Goal: Task Accomplishment & Management: Use online tool/utility

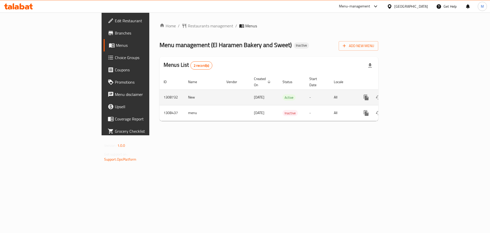
click at [405, 95] on icon "enhanced table" at bounding box center [403, 97] width 5 height 5
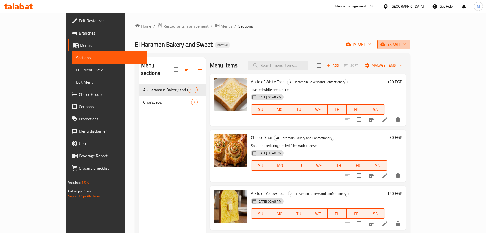
click at [407, 44] on span "export" at bounding box center [394, 44] width 25 height 6
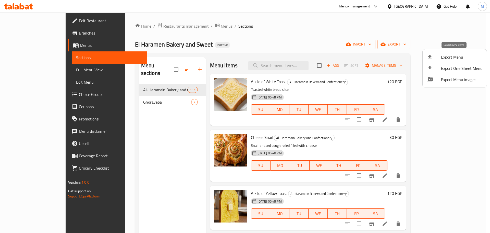
click at [451, 60] on span "Export Menu" at bounding box center [462, 57] width 42 height 6
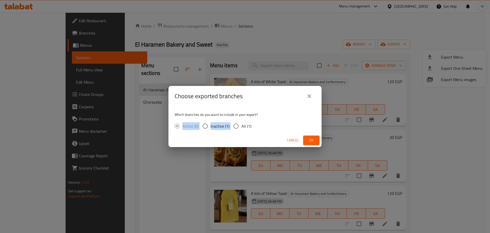
drag, startPoint x: 243, startPoint y: 120, endPoint x: 245, endPoint y: 123, distance: 3.5
click at [243, 121] on div "Which branches do you want to include in your export? Active (0) Inactive (1) A…" at bounding box center [245, 119] width 153 height 27
click at [247, 126] on span "All (1)" at bounding box center [247, 126] width 10 height 6
click at [242, 126] on input "All (1)" at bounding box center [236, 126] width 11 height 11
radio input "true"
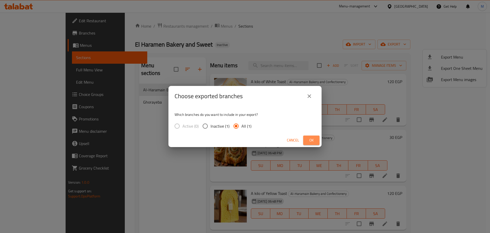
click at [305, 140] on button "Ok" at bounding box center [311, 139] width 16 height 9
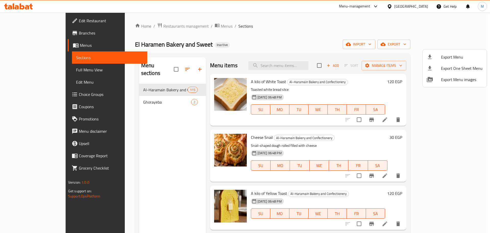
click at [18, 0] on div at bounding box center [245, 116] width 490 height 233
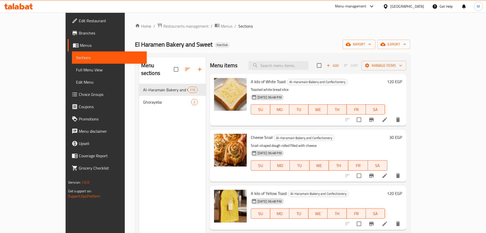
click at [19, 5] on icon at bounding box center [18, 6] width 29 height 6
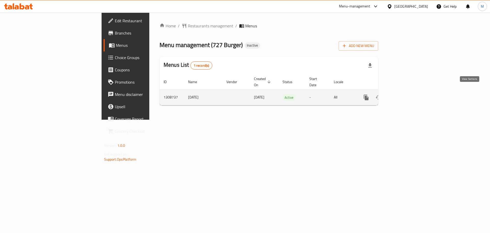
click at [406, 94] on icon "enhanced table" at bounding box center [403, 97] width 6 height 6
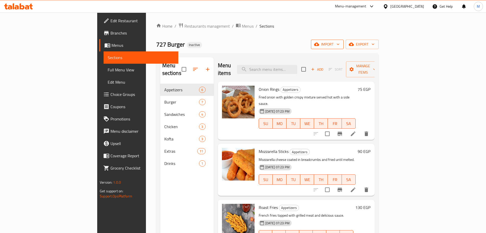
click at [341, 43] on icon "button" at bounding box center [338, 44] width 5 height 5
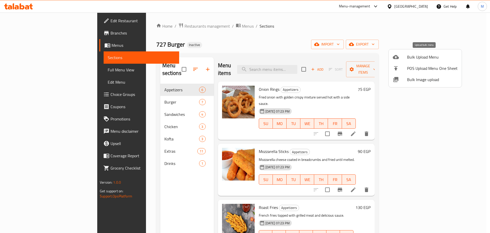
click at [432, 52] on li "Bulk Upload Menu" at bounding box center [425, 56] width 73 height 11
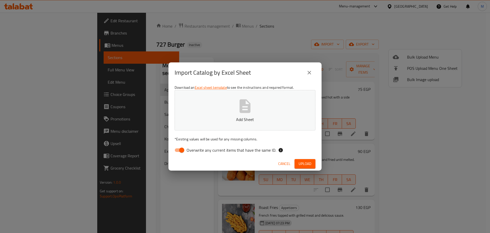
click at [311, 71] on icon "close" at bounding box center [310, 73] width 4 height 4
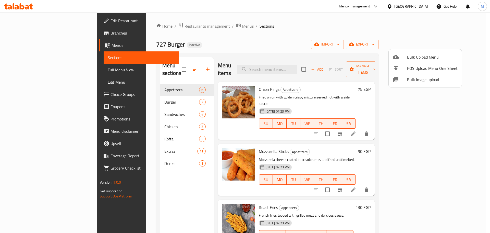
click at [460, 40] on div at bounding box center [245, 116] width 490 height 233
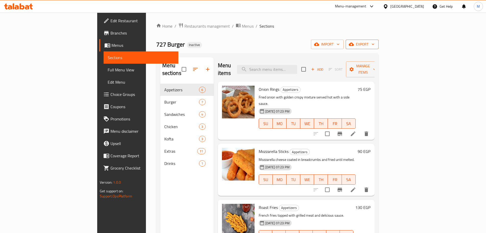
click at [375, 44] on span "export" at bounding box center [362, 44] width 25 height 6
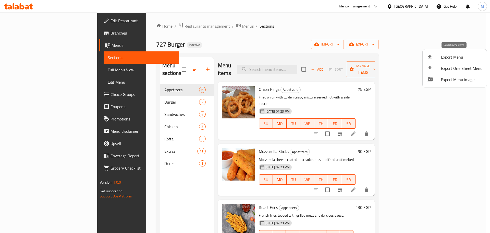
click at [442, 60] on span "Export Menu" at bounding box center [462, 57] width 42 height 6
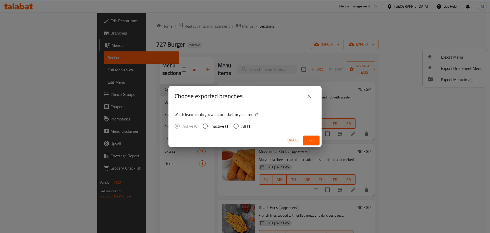
click at [251, 124] on div "Active (0) Inactive (1) All (1)" at bounding box center [215, 126] width 81 height 11
click at [248, 124] on span "All (1)" at bounding box center [247, 126] width 10 height 6
click at [242, 124] on input "All (1)" at bounding box center [236, 126] width 11 height 11
radio input "true"
click at [311, 139] on span "Ok" at bounding box center [311, 140] width 8 height 6
